Goal: Transaction & Acquisition: Book appointment/travel/reservation

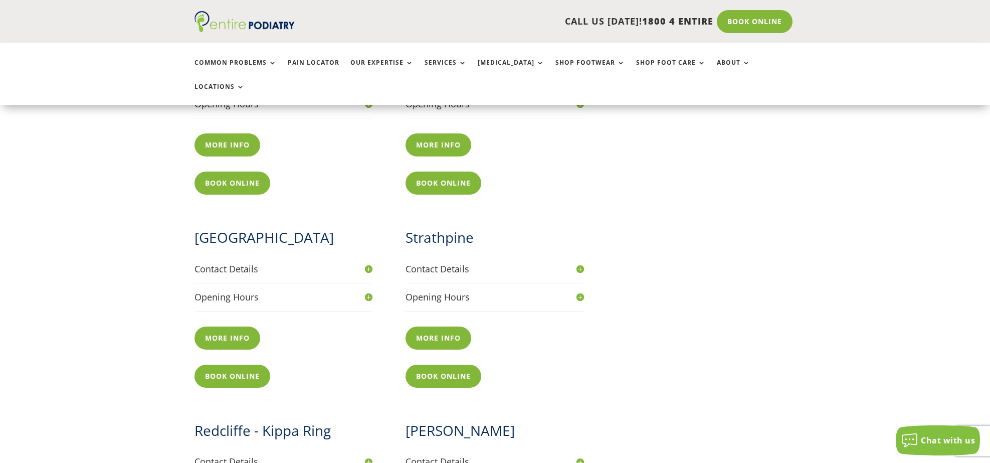
scroll to position [682, 0]
click at [438, 364] on link "Book Online" at bounding box center [445, 375] width 81 height 23
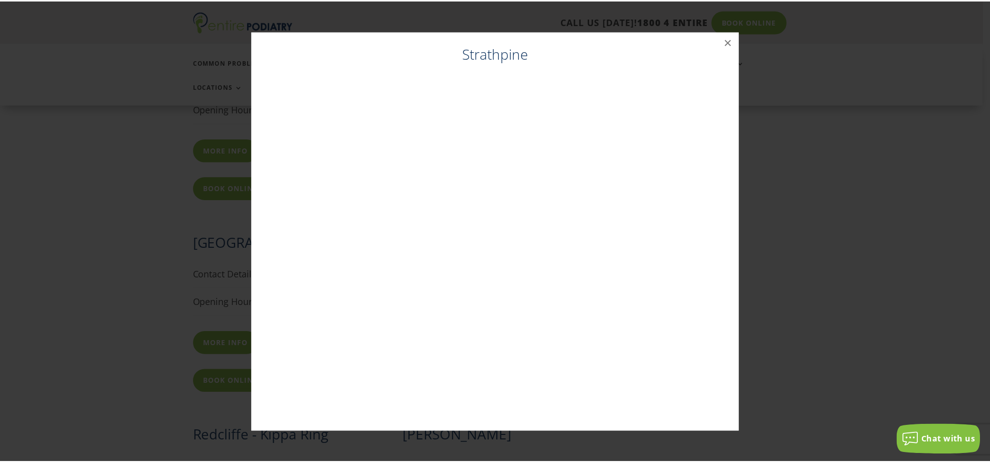
scroll to position [675, 0]
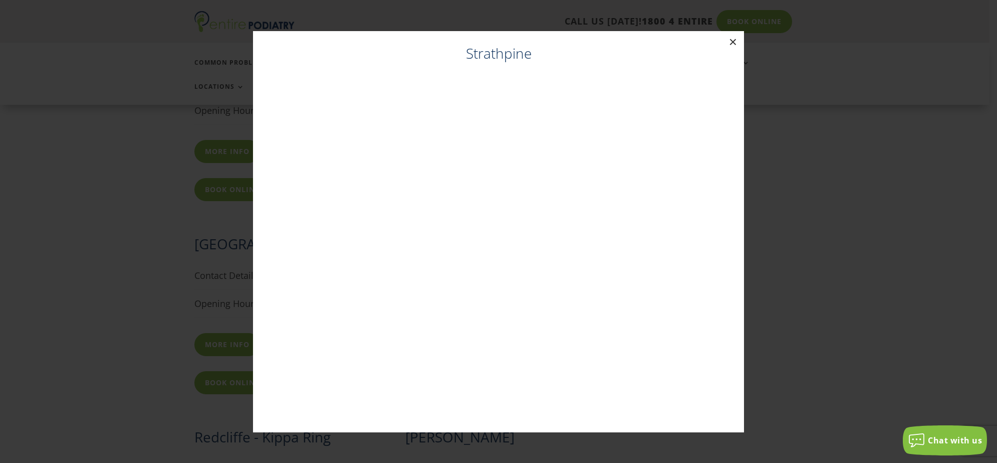
click at [734, 41] on button "×" at bounding box center [733, 42] width 22 height 22
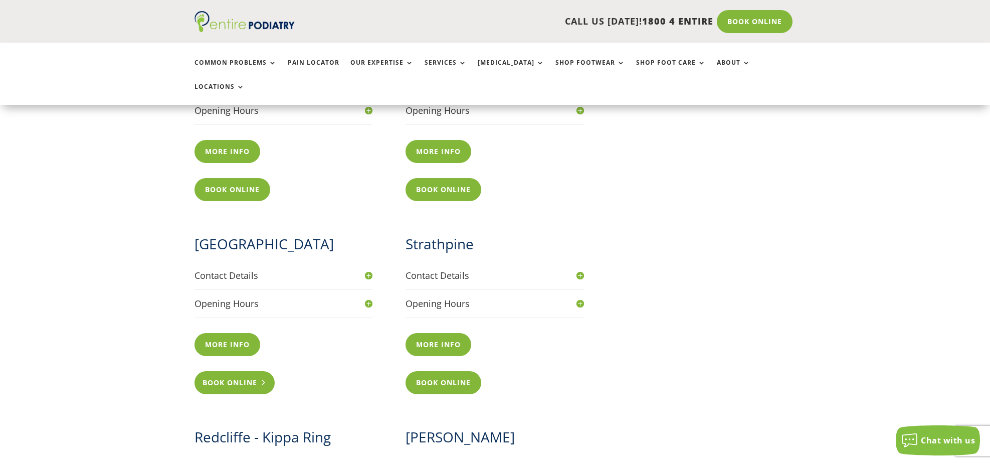
click at [232, 371] on link "Book Online" at bounding box center [234, 382] width 81 height 23
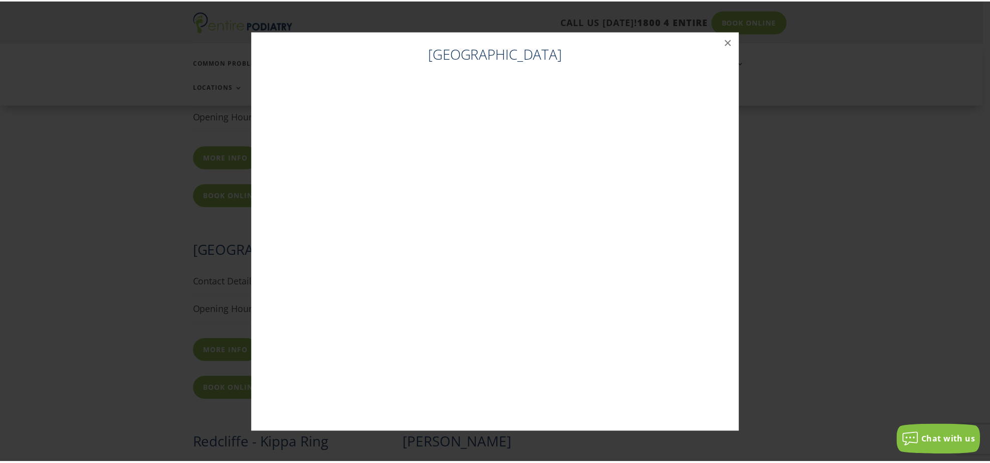
scroll to position [668, 0]
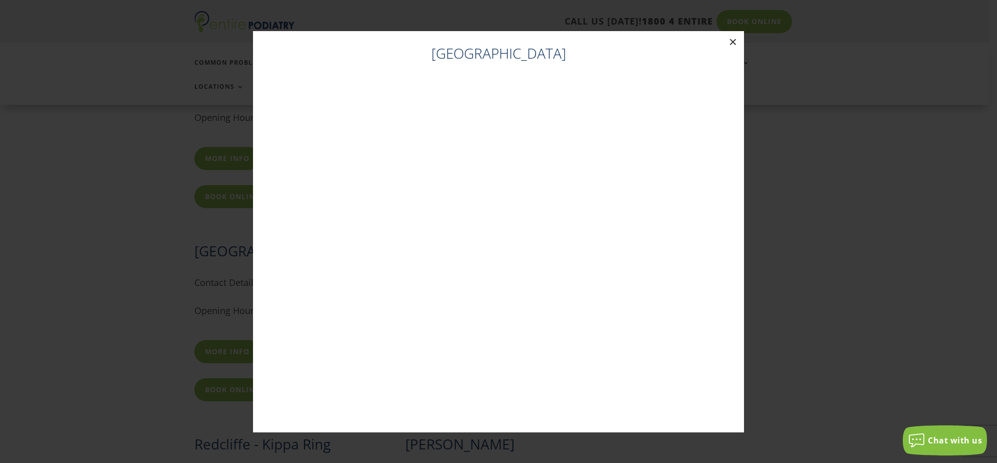
click at [732, 40] on button "×" at bounding box center [733, 42] width 22 height 22
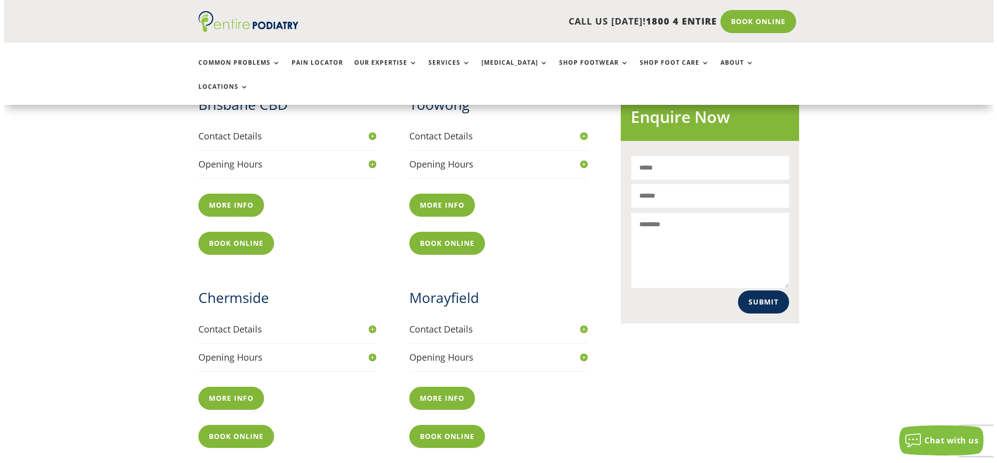
scroll to position [427, 0]
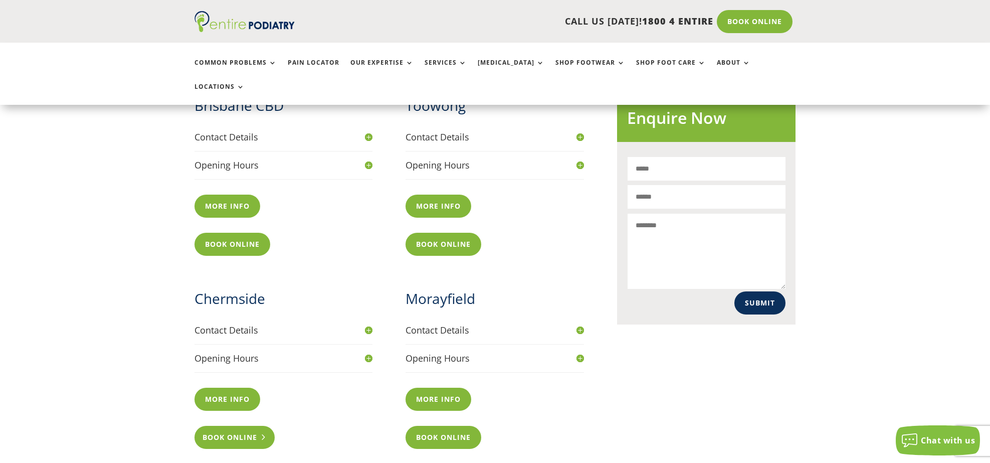
click at [228, 426] on link "Book Online" at bounding box center [234, 437] width 81 height 23
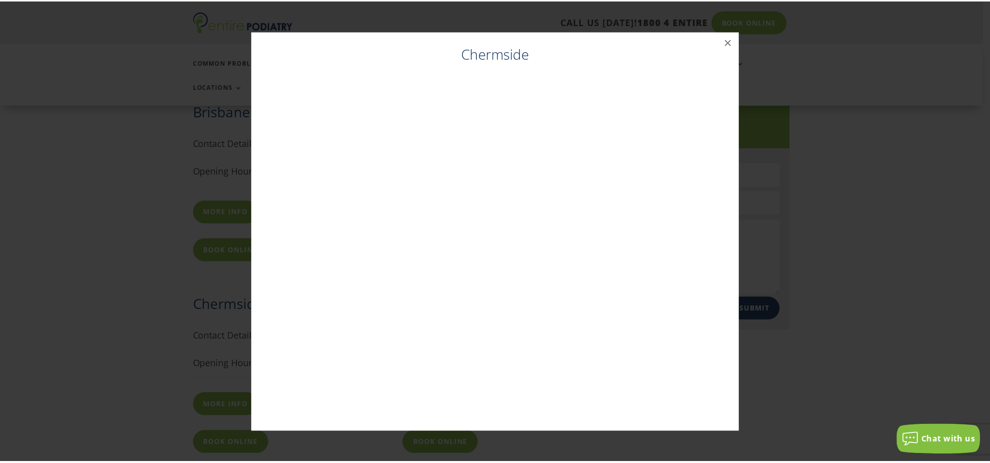
scroll to position [420, 0]
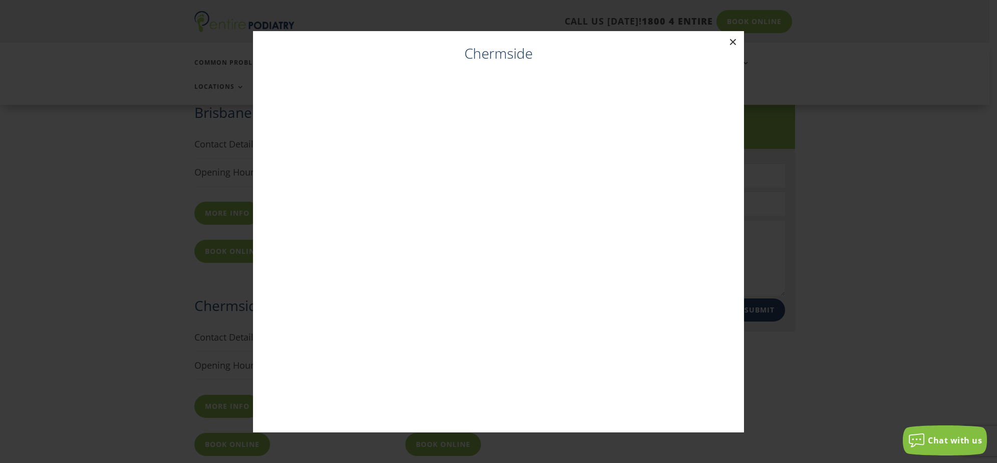
click at [734, 40] on button "×" at bounding box center [733, 42] width 22 height 22
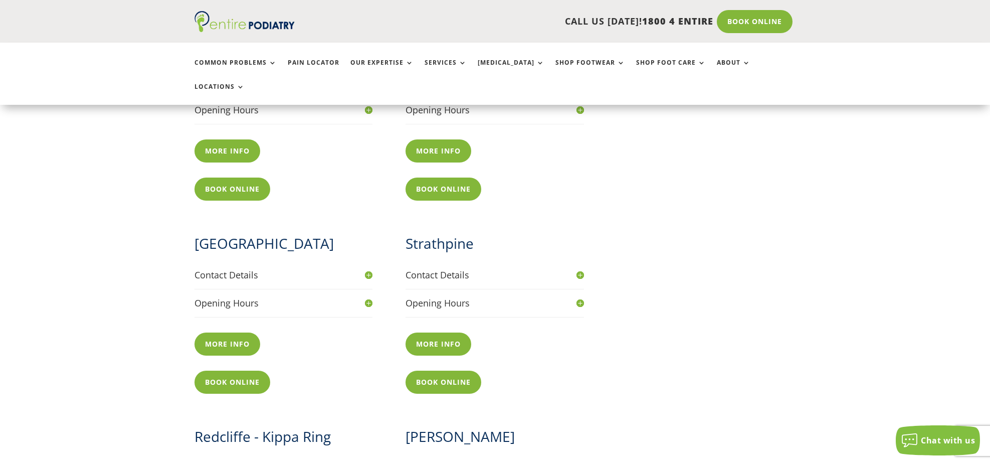
scroll to position [661, 0]
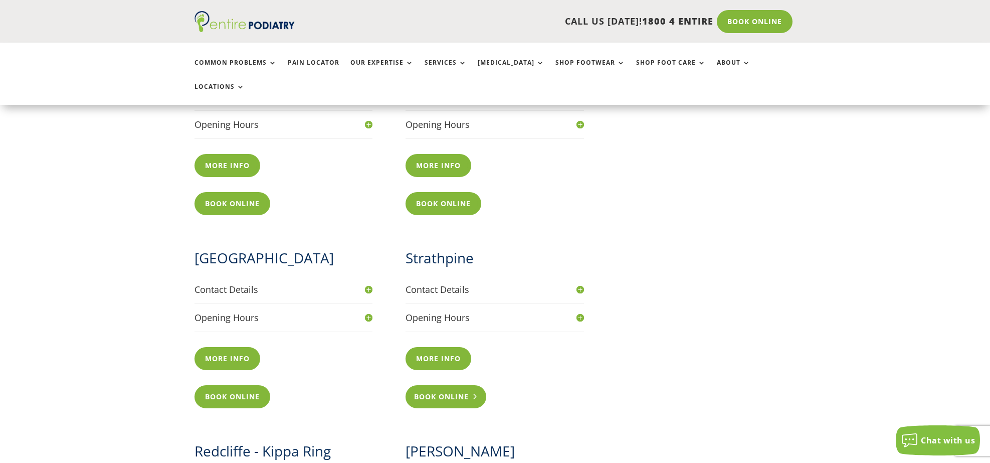
click at [455, 385] on link "Book Online" at bounding box center [445, 396] width 81 height 23
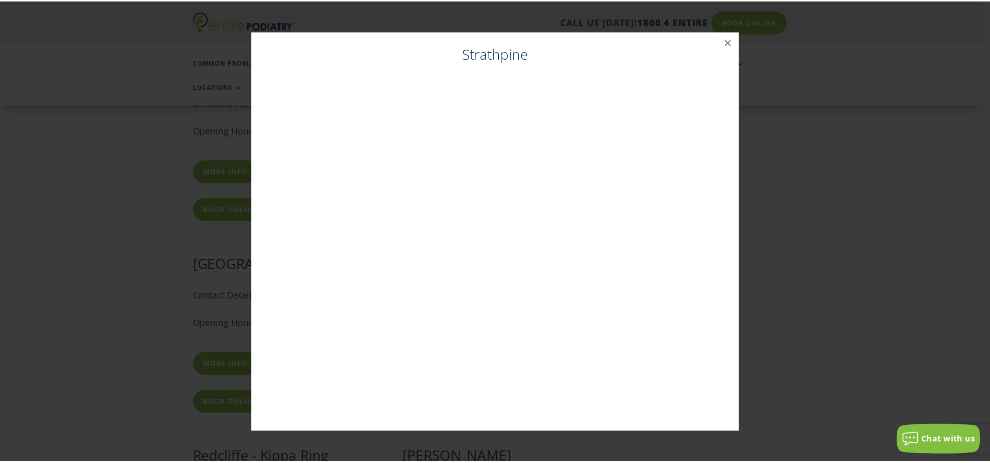
scroll to position [654, 0]
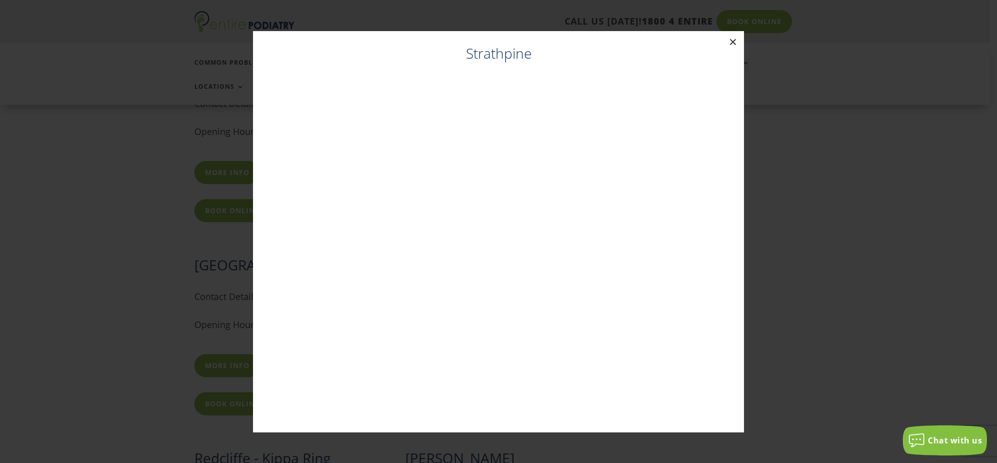
click at [733, 43] on button "×" at bounding box center [733, 42] width 22 height 22
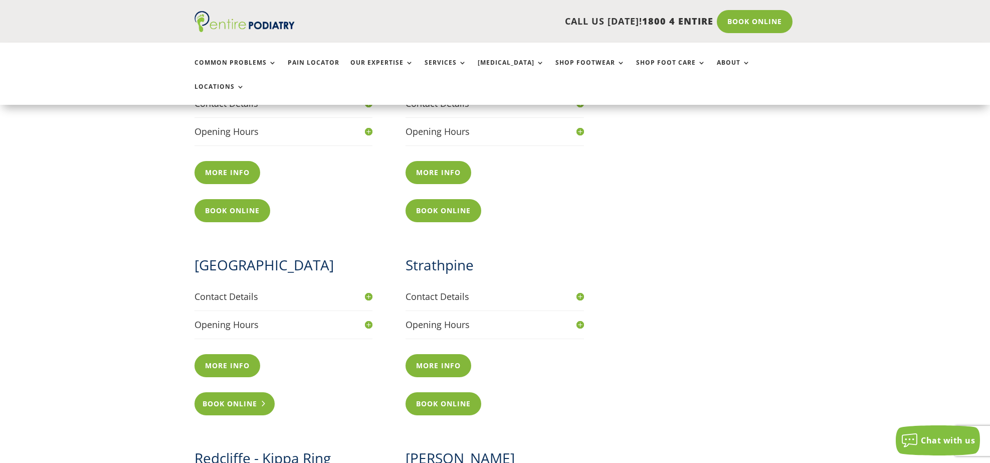
click at [237, 392] on link "Book Online" at bounding box center [234, 403] width 81 height 23
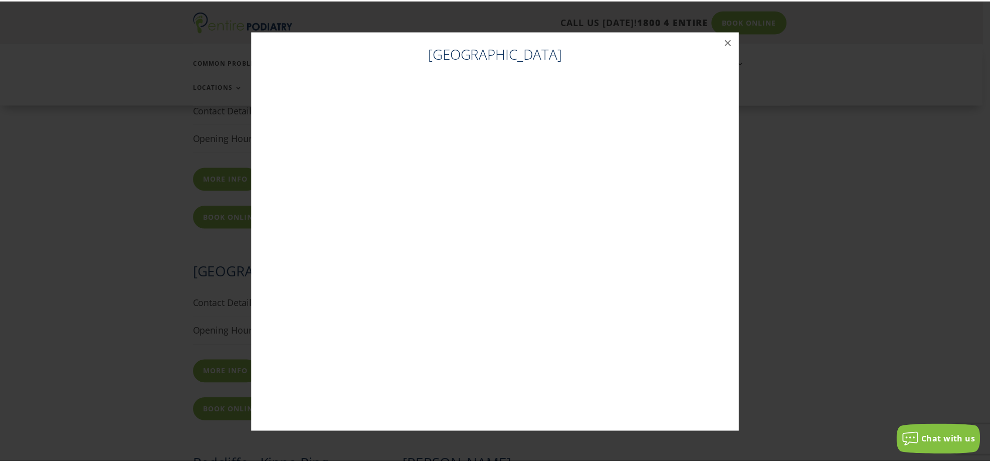
scroll to position [647, 0]
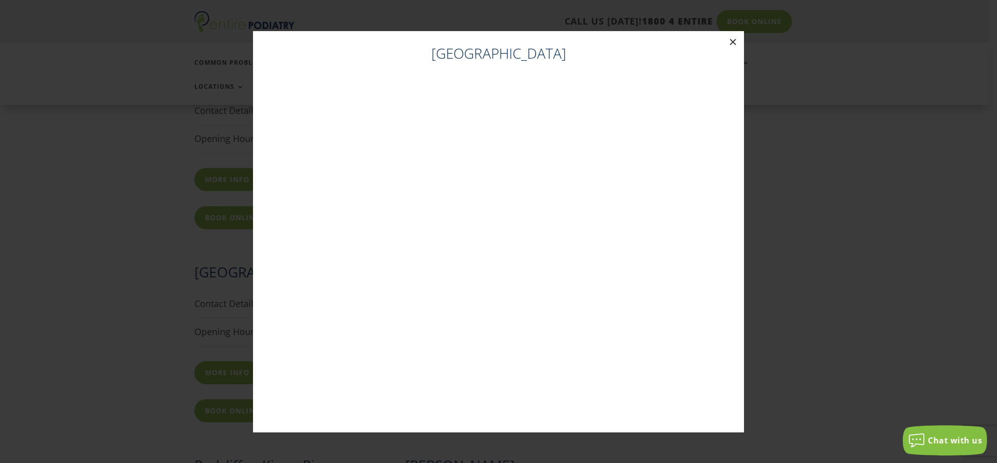
click at [731, 41] on button "×" at bounding box center [733, 42] width 22 height 22
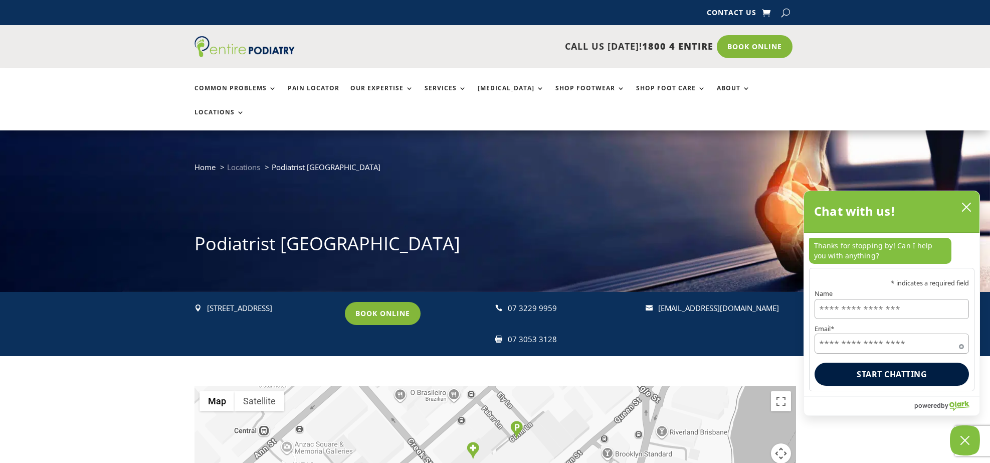
click at [244, 162] on span "Locations" at bounding box center [243, 167] width 33 height 10
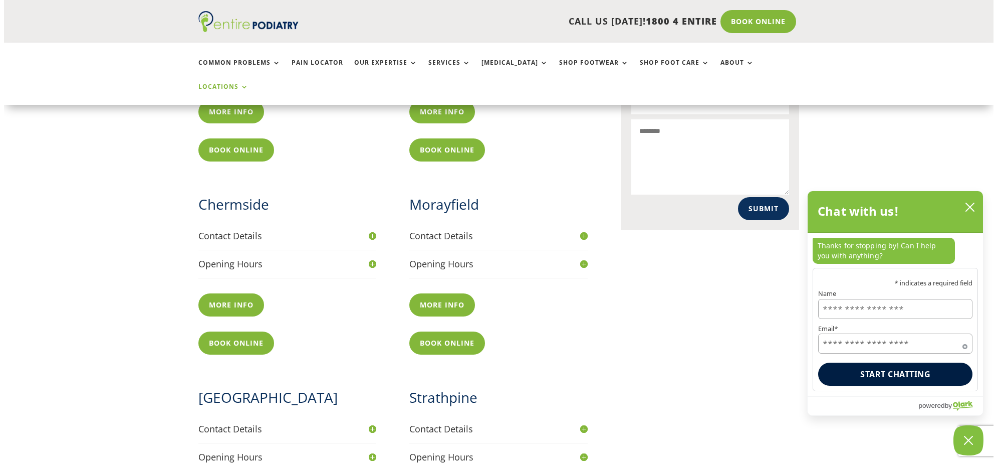
scroll to position [642, 0]
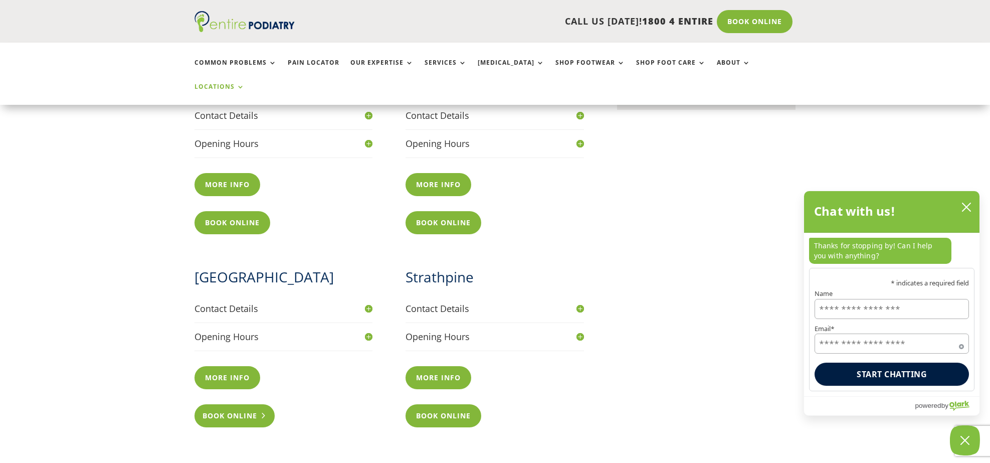
click at [232, 404] on link "Book Online" at bounding box center [234, 415] width 81 height 23
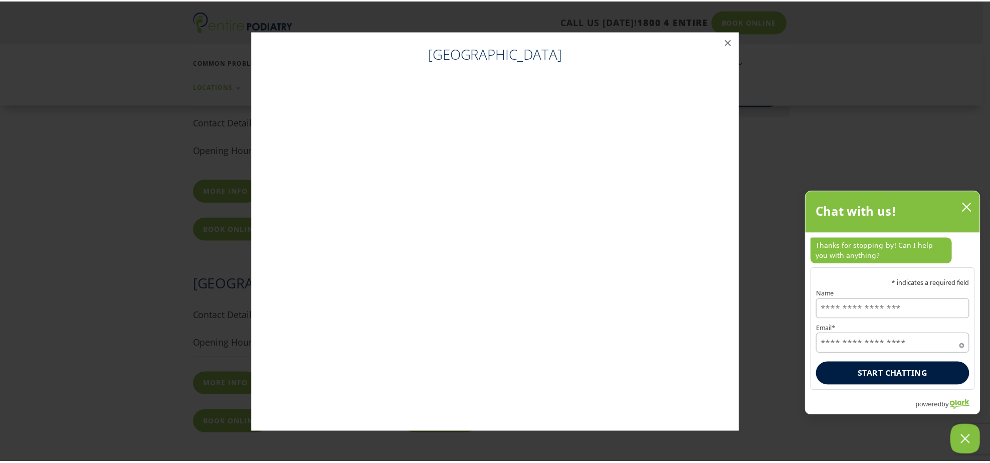
scroll to position [635, 0]
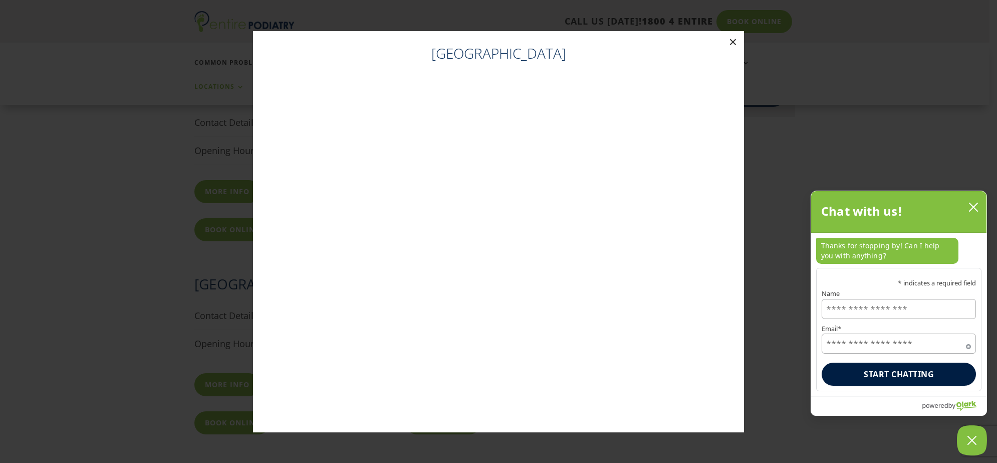
click at [733, 41] on button "×" at bounding box center [733, 42] width 22 height 22
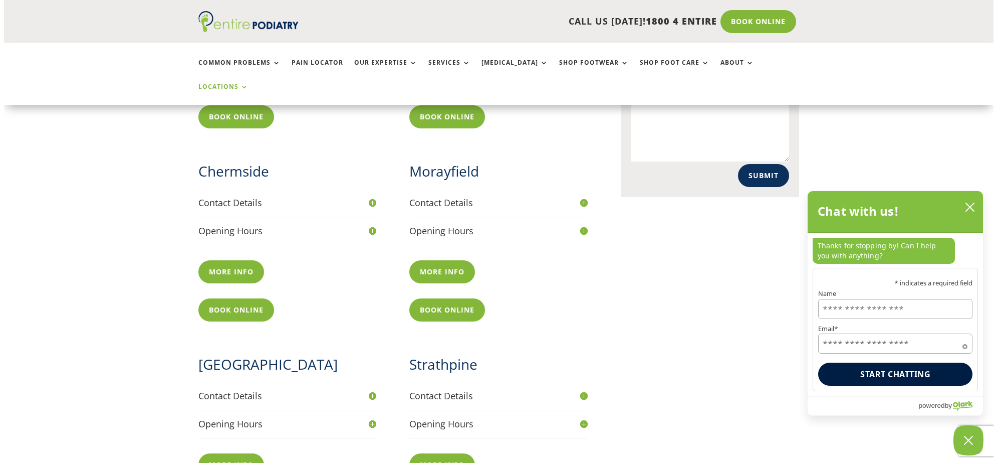
scroll to position [514, 0]
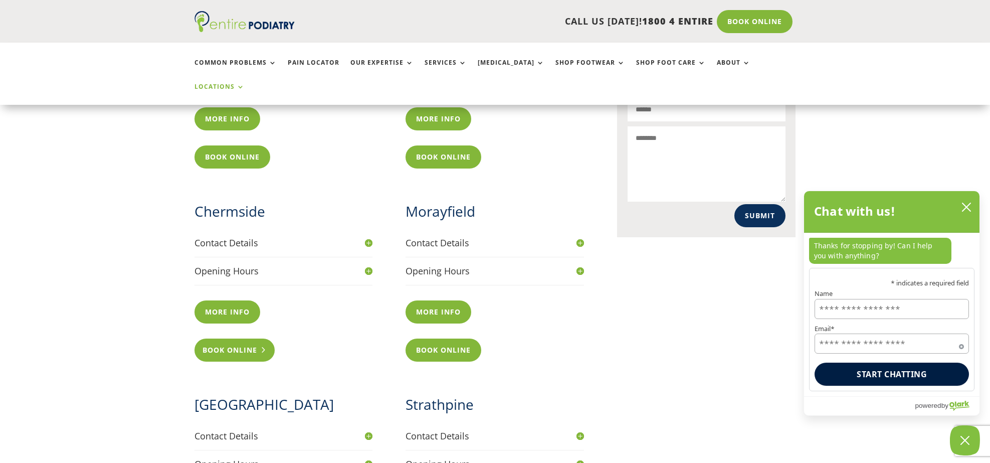
click at [258, 338] on link "Book Online" at bounding box center [234, 349] width 81 height 23
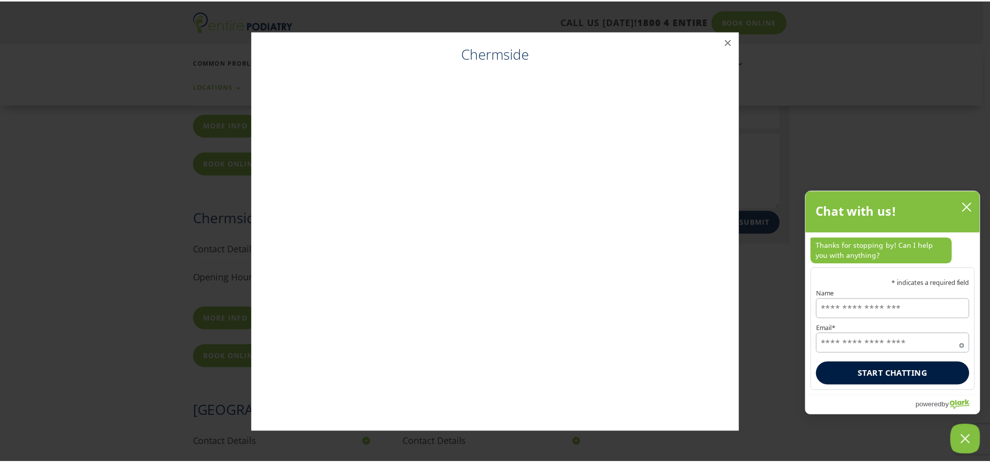
scroll to position [507, 0]
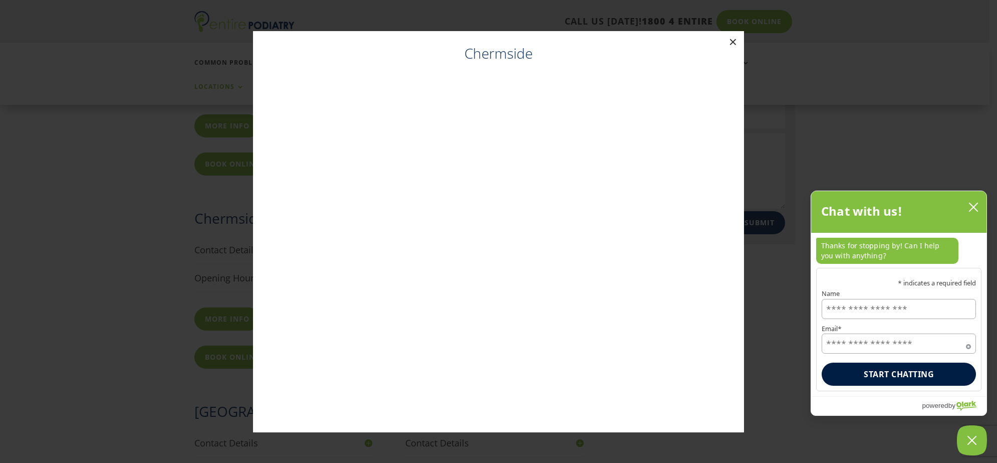
click at [732, 40] on button "×" at bounding box center [733, 42] width 22 height 22
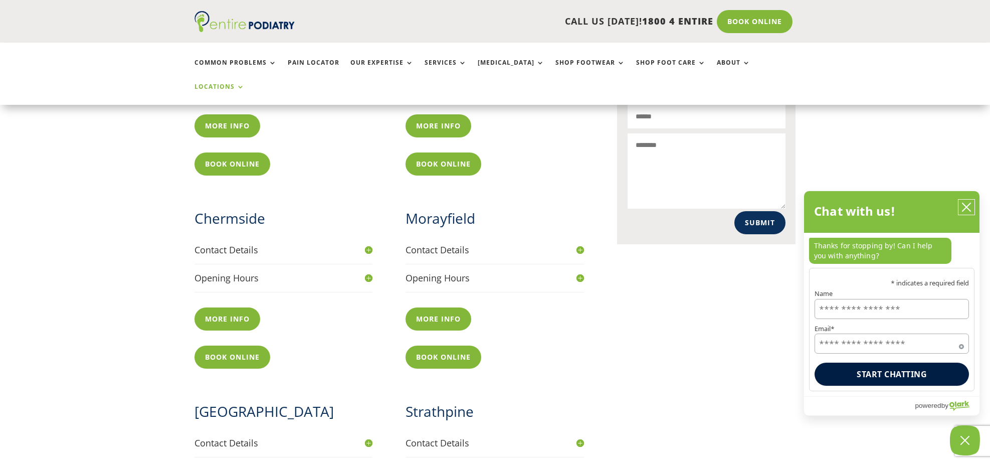
click at [968, 209] on icon "close chatbox" at bounding box center [966, 207] width 10 height 10
